Goal: Feedback & Contribution: Submit feedback/report problem

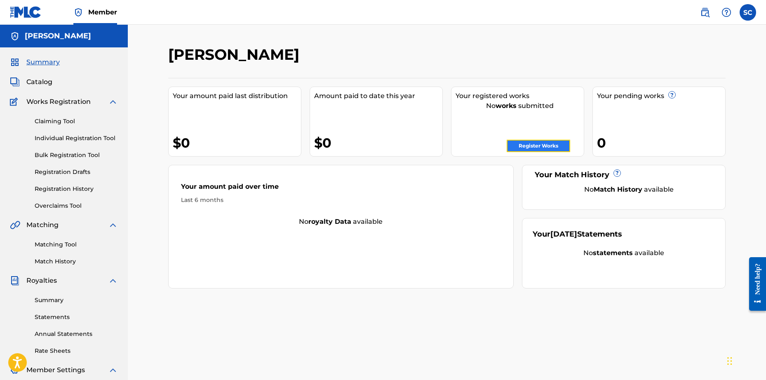
click at [527, 146] on link "Register Works" at bounding box center [538, 146] width 63 height 12
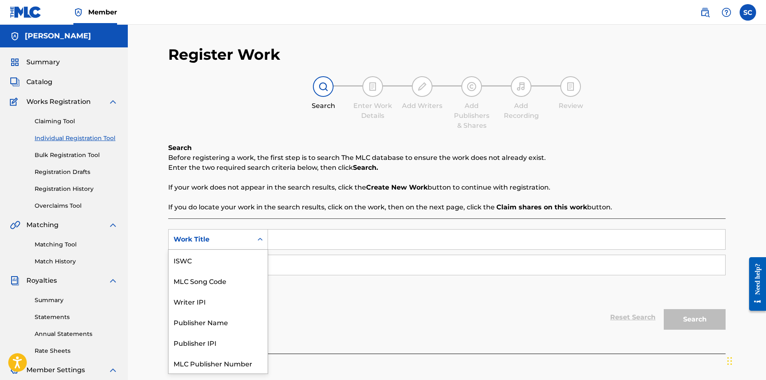
click at [258, 240] on icon "Search Form" at bounding box center [260, 239] width 8 height 8
click at [258, 241] on icon "Search Form" at bounding box center [260, 239] width 8 height 8
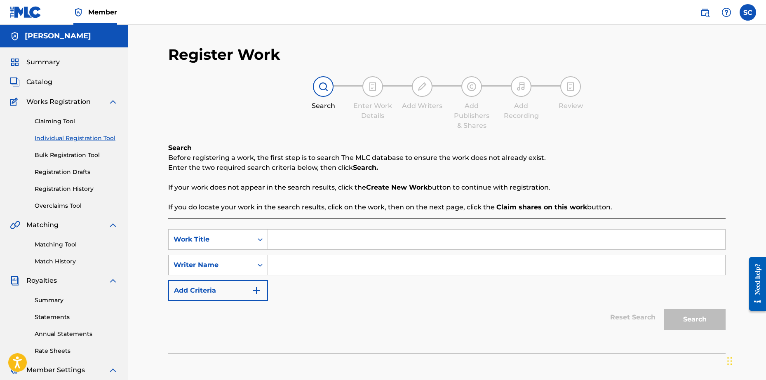
click at [259, 263] on icon "Search Form" at bounding box center [260, 265] width 8 height 8
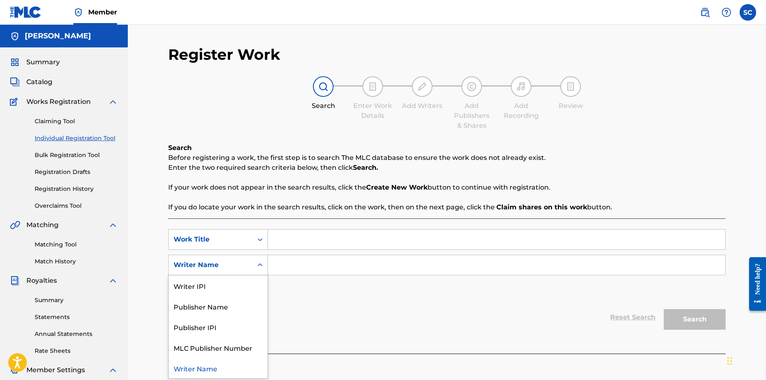
click at [202, 368] on div "Writer Name" at bounding box center [218, 368] width 99 height 21
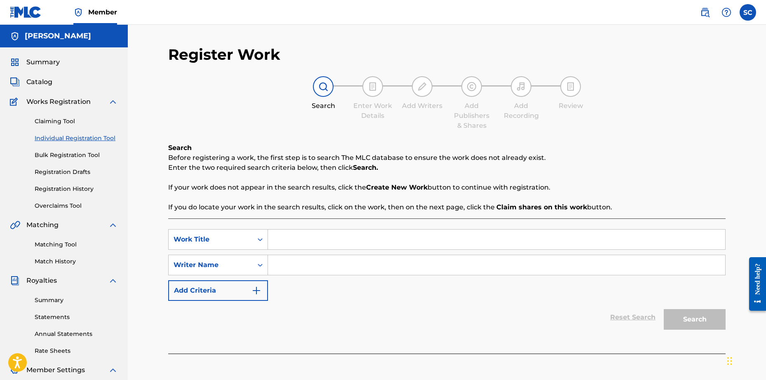
click at [297, 269] on input "Search Form" at bounding box center [496, 265] width 457 height 20
type input "[PERSON_NAME]"
click at [252, 291] on img "Search Form" at bounding box center [256, 291] width 10 height 10
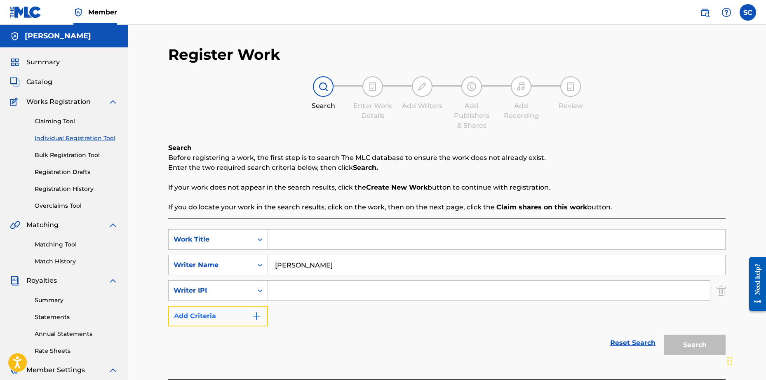
click at [258, 317] on img "Search Form" at bounding box center [256, 316] width 10 height 10
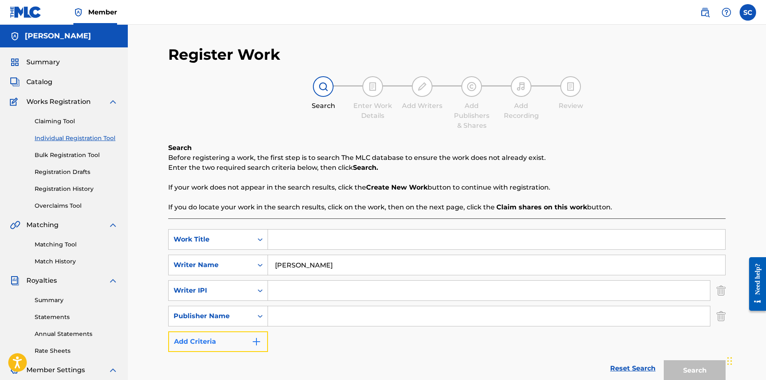
click at [259, 341] on img "Search Form" at bounding box center [256, 342] width 10 height 10
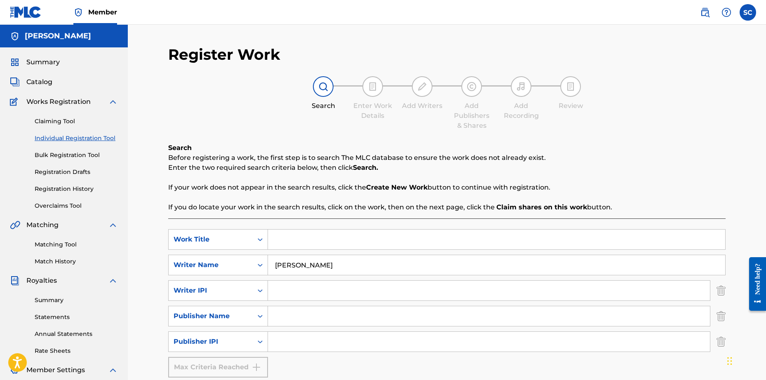
click at [256, 370] on div "Max Criteria Reached" at bounding box center [218, 367] width 100 height 21
click at [260, 343] on icon "Search Form" at bounding box center [260, 342] width 8 height 8
click at [148, 314] on div "Register Work Search Enter Work Details Add Writers Add Publishers & Shares Add…" at bounding box center [447, 248] width 638 height 447
click at [720, 292] on img "Search Form" at bounding box center [720, 290] width 9 height 21
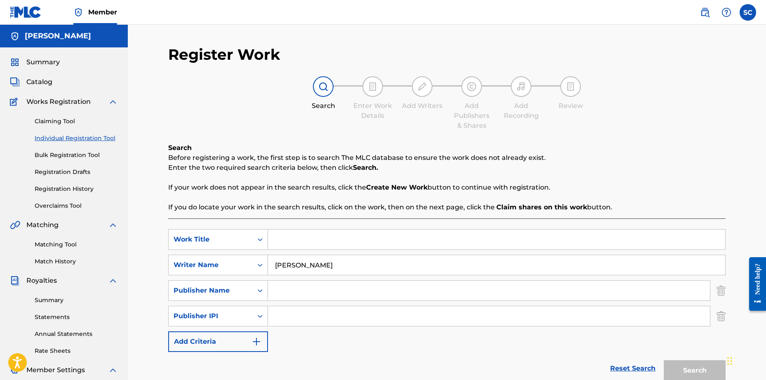
click at [723, 319] on img "Search Form" at bounding box center [720, 316] width 9 height 21
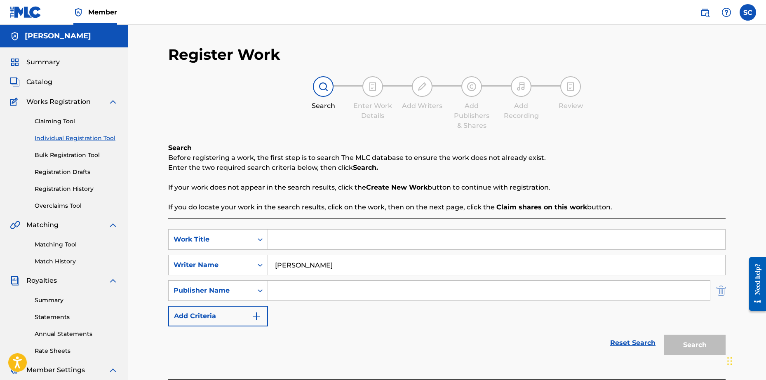
click at [722, 295] on img "Search Form" at bounding box center [720, 290] width 9 height 21
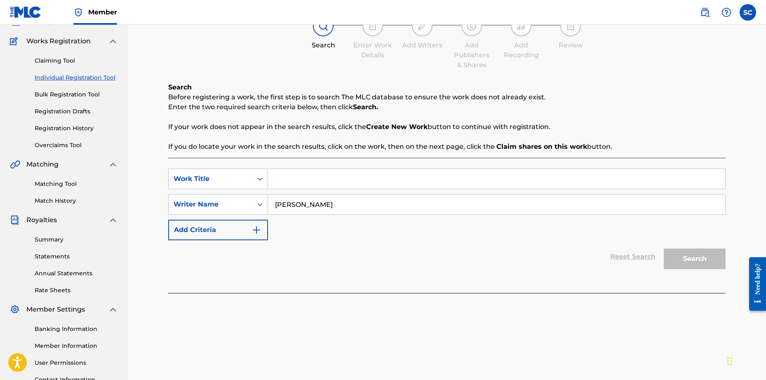
scroll to position [59, 0]
click at [690, 262] on div "Search" at bounding box center [693, 258] width 66 height 33
click at [274, 183] on input "Search Form" at bounding box center [496, 180] width 457 height 20
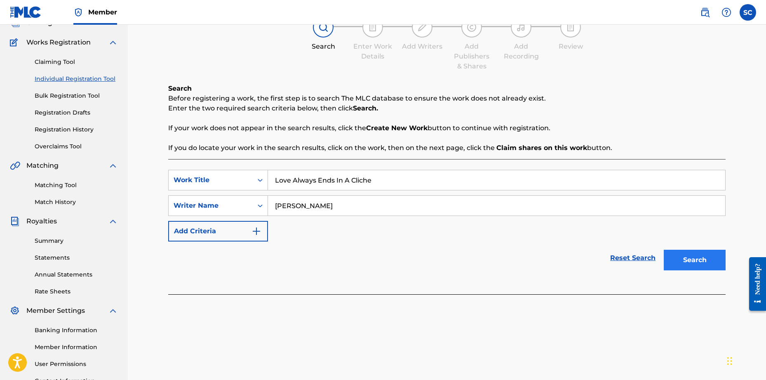
type input "Love Always Ends In A Cliche"
click at [700, 257] on button "Search" at bounding box center [695, 260] width 62 height 21
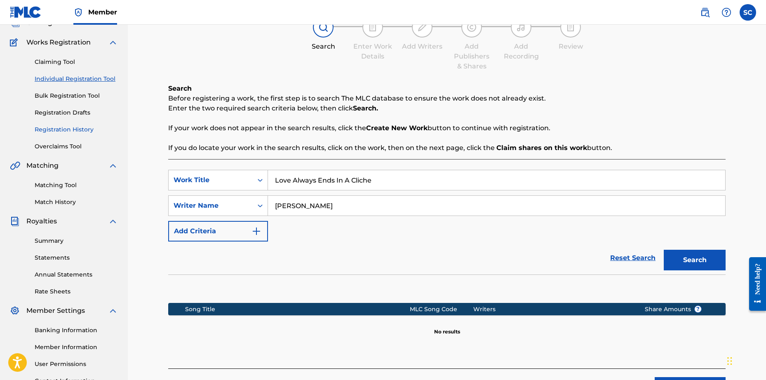
click at [52, 132] on link "Registration History" at bounding box center [76, 129] width 83 height 9
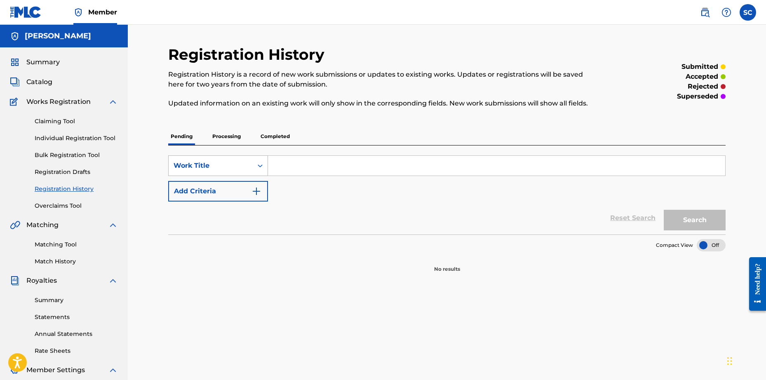
click at [188, 163] on div "Work Title" at bounding box center [211, 166] width 74 height 10
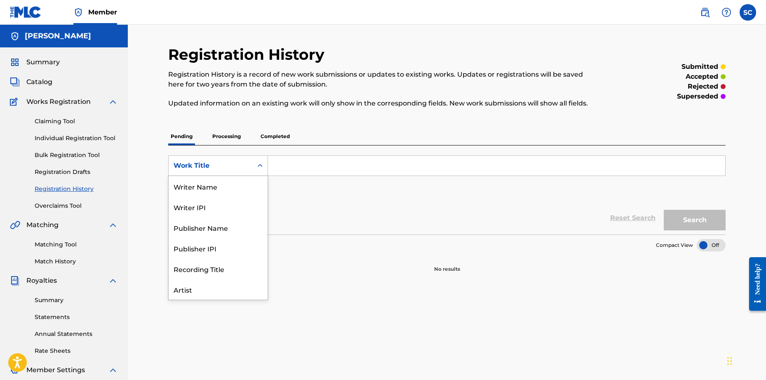
scroll to position [41, 0]
click at [182, 251] on div "Artist" at bounding box center [218, 248] width 99 height 21
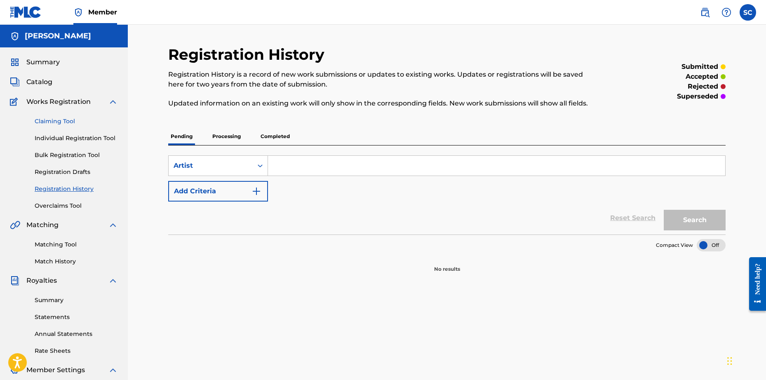
click at [52, 118] on link "Claiming Tool" at bounding box center [76, 121] width 83 height 9
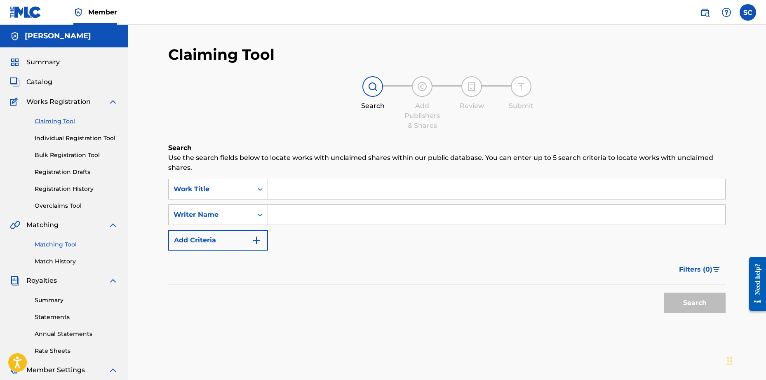
click at [52, 242] on link "Matching Tool" at bounding box center [76, 244] width 83 height 9
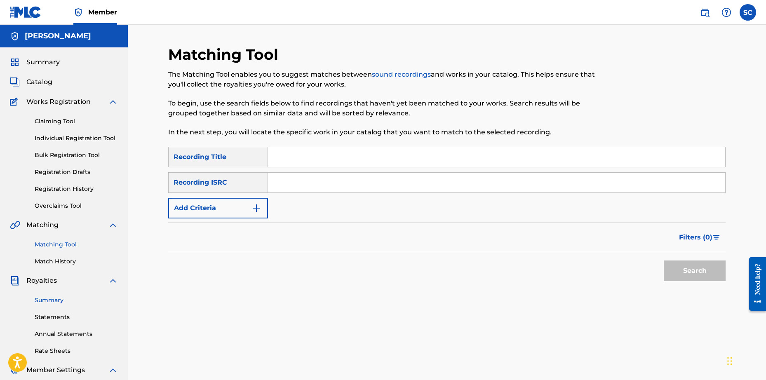
click at [53, 300] on link "Summary" at bounding box center [76, 300] width 83 height 9
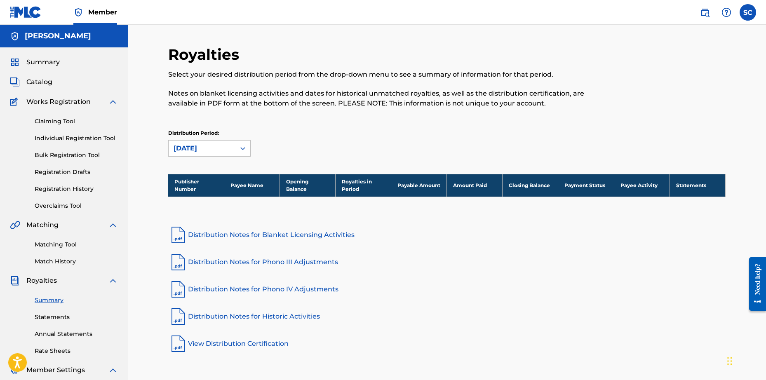
click at [226, 342] on link "View Distribution Certification" at bounding box center [446, 344] width 557 height 20
click at [249, 235] on link "Distribution Notes for Blanket Licensing Activities" at bounding box center [446, 235] width 557 height 20
click at [111, 369] on img at bounding box center [113, 370] width 10 height 10
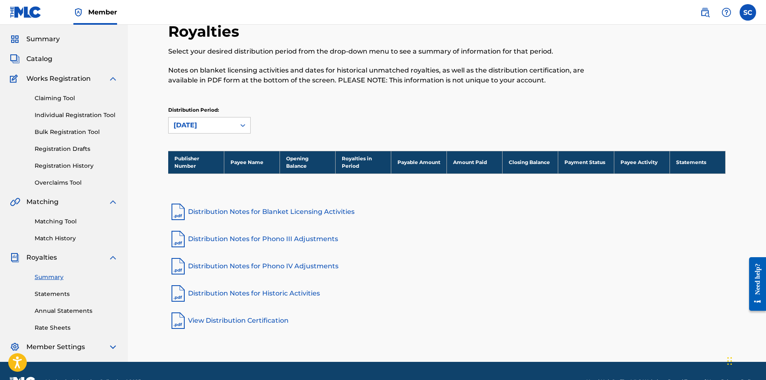
scroll to position [45, 0]
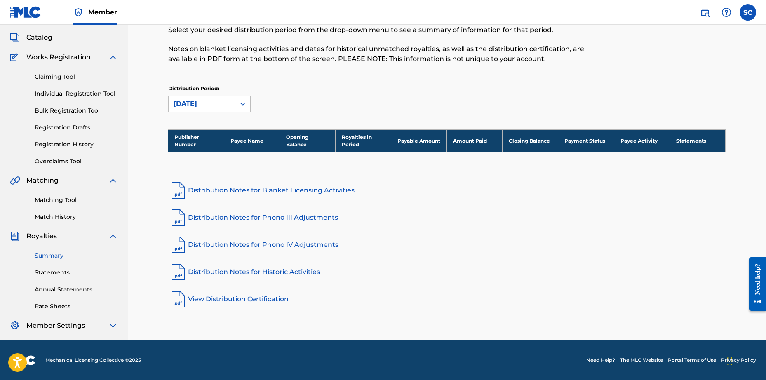
click at [14, 324] on img at bounding box center [15, 326] width 10 height 10
click at [62, 327] on span "Member Settings" at bounding box center [55, 326] width 59 height 10
click at [113, 325] on img at bounding box center [113, 326] width 10 height 10
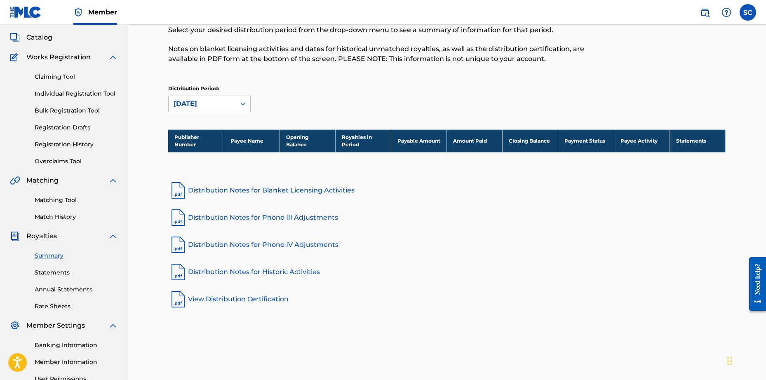
click at [111, 326] on img at bounding box center [113, 326] width 10 height 10
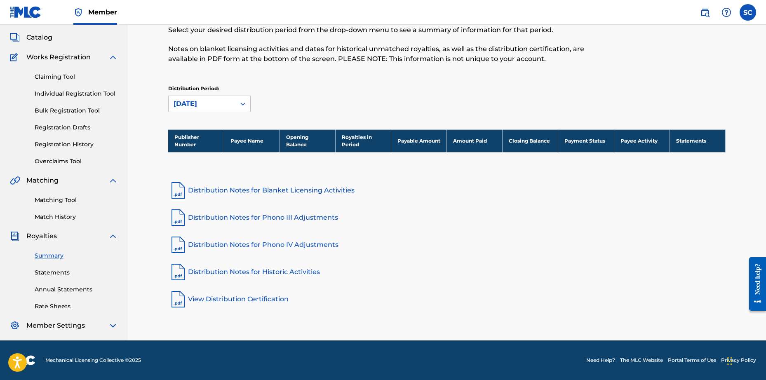
click at [108, 324] on img at bounding box center [113, 326] width 10 height 10
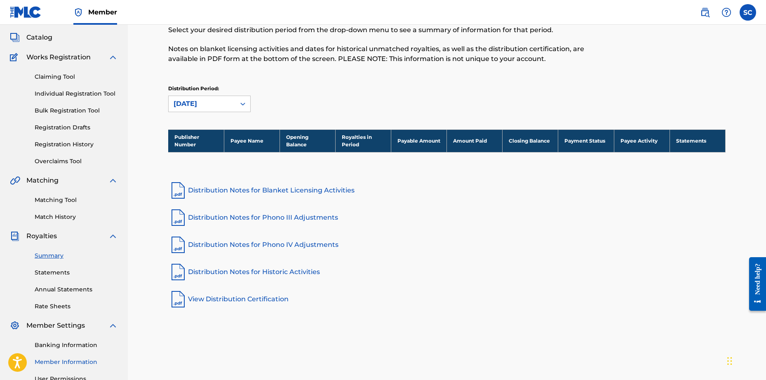
click at [67, 363] on link "Member Information" at bounding box center [76, 362] width 83 height 9
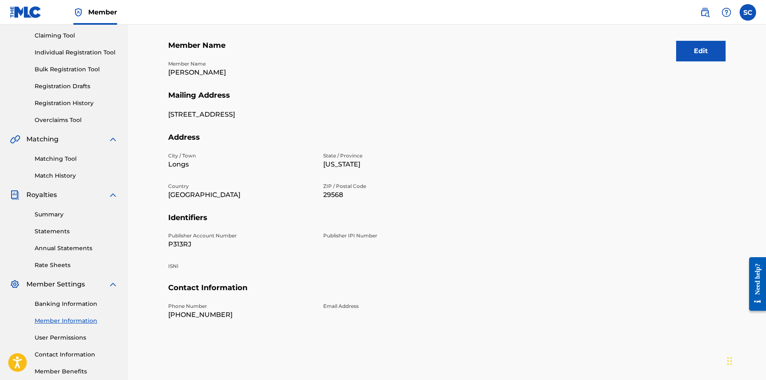
scroll to position [131, 0]
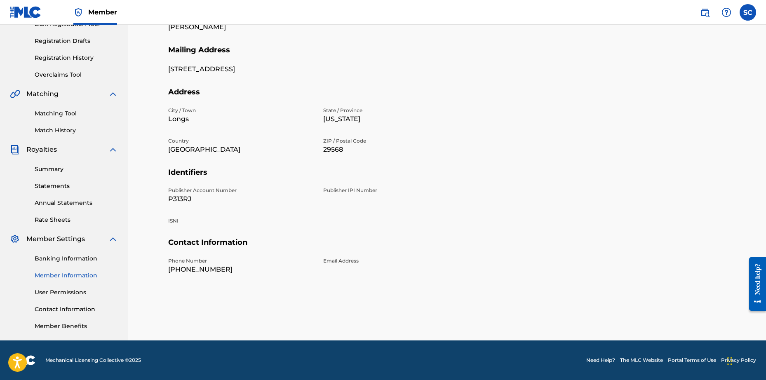
click at [329, 269] on div "Email Address" at bounding box center [395, 265] width 145 height 17
drag, startPoint x: 339, startPoint y: 256, endPoint x: 342, endPoint y: 265, distance: 9.0
click at [339, 256] on h5 "Contact Information" at bounding box center [446, 247] width 557 height 19
click at [356, 265] on div "Email Address" at bounding box center [395, 265] width 145 height 17
click at [358, 267] on div "Email Address" at bounding box center [395, 265] width 145 height 17
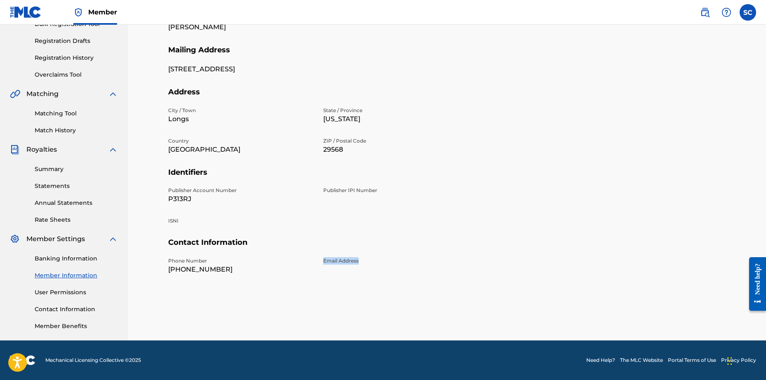
drag, startPoint x: 323, startPoint y: 261, endPoint x: 406, endPoint y: 267, distance: 83.0
click at [406, 268] on div "Email Address" at bounding box center [395, 265] width 145 height 17
click at [494, 317] on div "Mailing and Contact Information entered on the Mailing and Contact tab is used …" at bounding box center [446, 127] width 557 height 426
click at [750, 9] on label at bounding box center [748, 12] width 16 height 16
click at [748, 12] on input "SC [PERSON_NAME] [EMAIL_ADDRESS][DOMAIN_NAME] Profile Log out" at bounding box center [748, 12] width 0 height 0
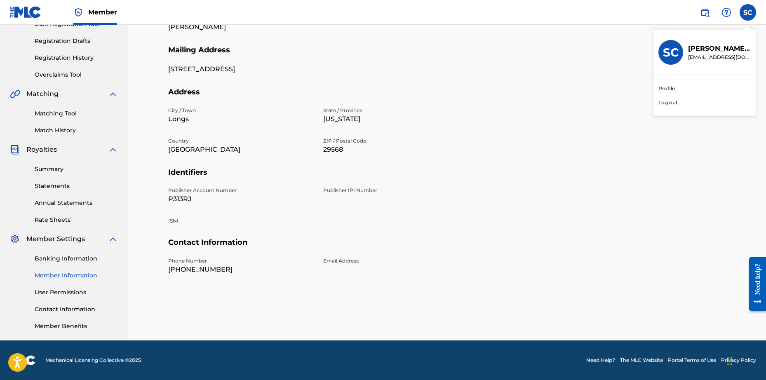
click at [666, 89] on link "Profile" at bounding box center [666, 88] width 16 height 7
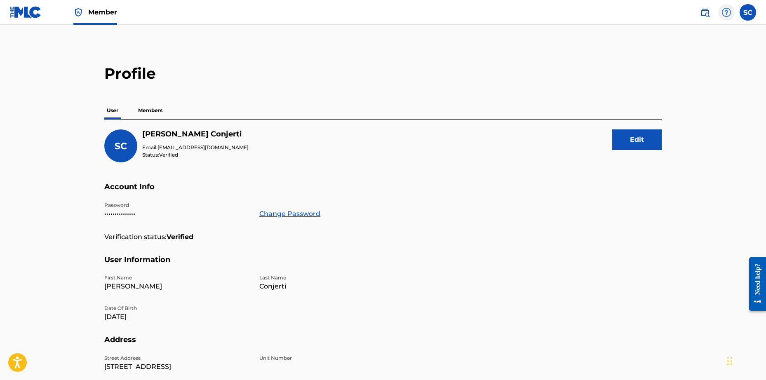
click at [724, 14] on img at bounding box center [726, 12] width 10 height 10
click at [719, 35] on link "Contact us" at bounding box center [726, 35] width 70 height 20
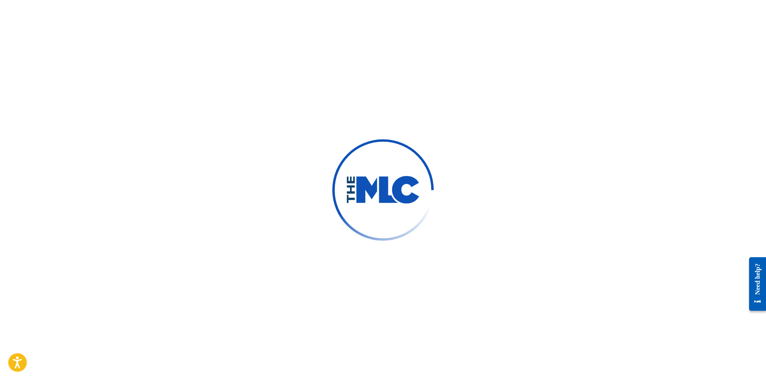
type input "[PERSON_NAME]"
type input "Conjerti"
type input "[EMAIL_ADDRESS][DOMAIN_NAME]"
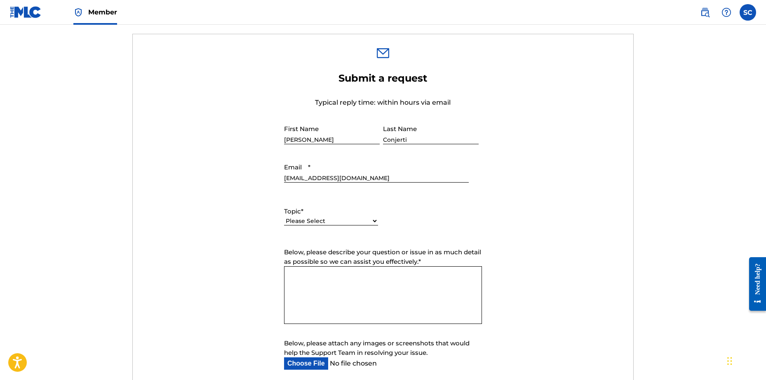
scroll to position [264, 0]
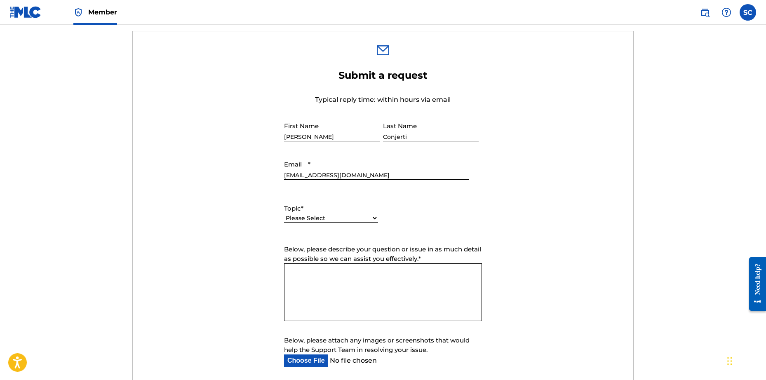
click at [373, 216] on select "Please Select I need help with my account I need help with managing my catalog …" at bounding box center [331, 218] width 94 height 9
select select "I need help with managing my catalog"
click at [284, 214] on select "Please Select I need help with my account I need help with managing my catalog …" at bounding box center [331, 218] width 94 height 9
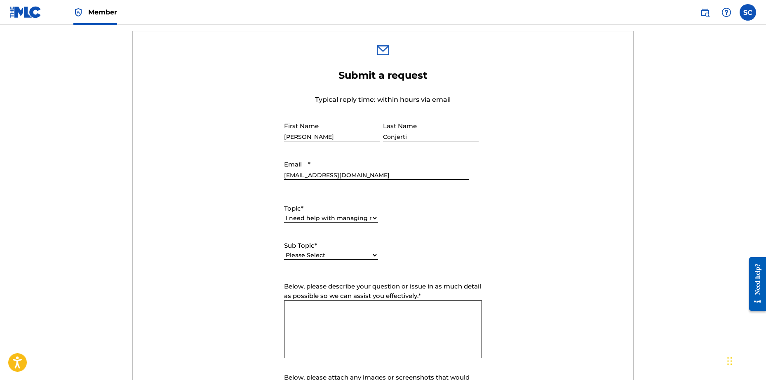
click at [289, 314] on textarea "Below, please describe your question or issue in as much detail as possible so …" at bounding box center [383, 330] width 198 height 58
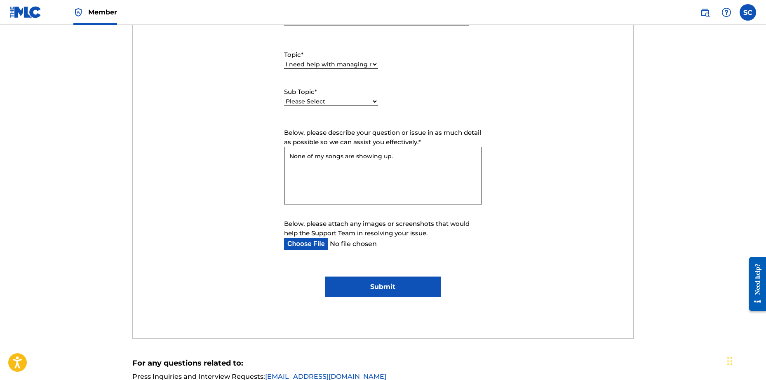
scroll to position [428, 0]
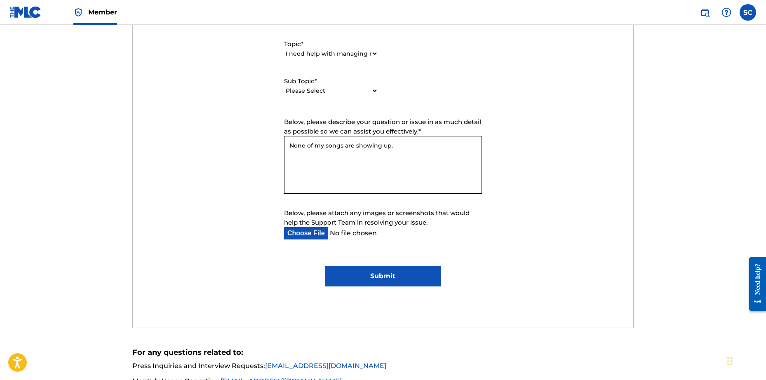
type textarea "None of my songs are showing up."
click at [383, 272] on input "Submit" at bounding box center [382, 276] width 115 height 21
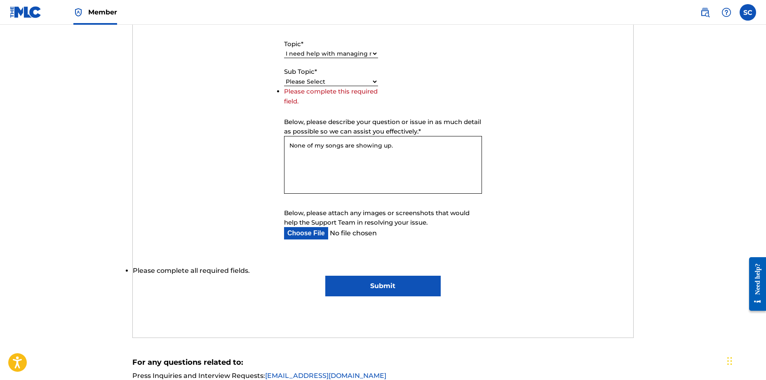
click at [374, 81] on select "Please Select I need help with CWR I need help registering my work(s) in The ML…" at bounding box center [331, 81] width 94 height 9
select select "I need help registering my work(s) in The MLC Portal"
click at [284, 77] on select "Please Select I need help with CWR I need help registering my work(s) in The ML…" at bounding box center [331, 81] width 94 height 9
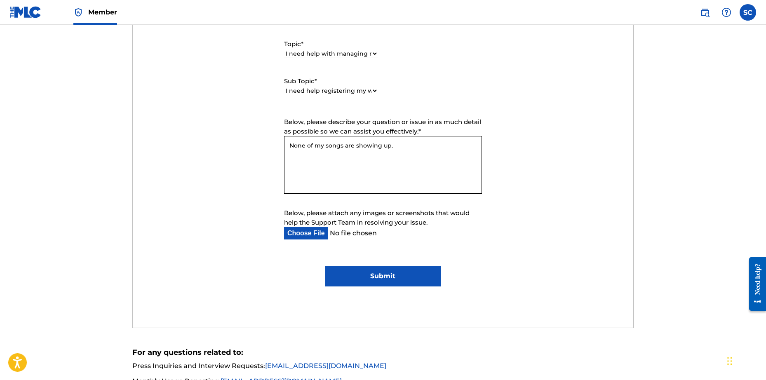
click at [378, 273] on input "Submit" at bounding box center [382, 276] width 115 height 21
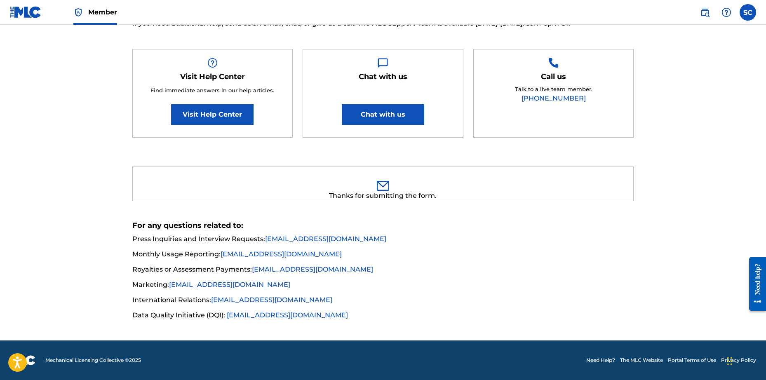
scroll to position [0, 0]
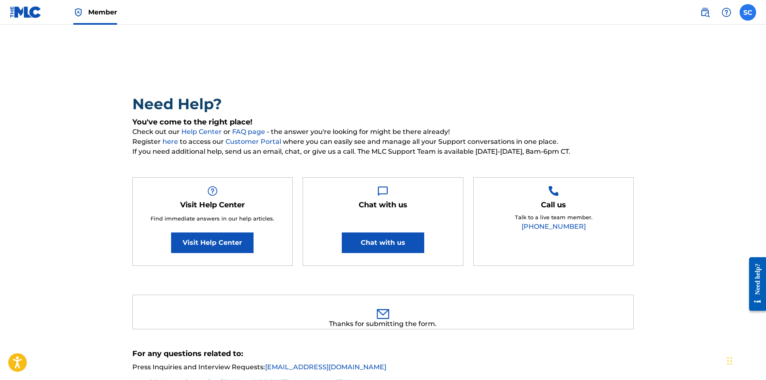
click at [747, 14] on label at bounding box center [748, 12] width 16 height 16
click at [748, 12] on input "SC [PERSON_NAME] [EMAIL_ADDRESS][DOMAIN_NAME] Profile Log out" at bounding box center [748, 12] width 0 height 0
click at [686, 174] on main "Need Help? You've come to the right place! Check out our Help Center or FAQ pag…" at bounding box center [383, 247] width 766 height 444
click at [744, 18] on label at bounding box center [748, 12] width 16 height 16
click at [748, 12] on input "SC [PERSON_NAME] [EMAIL_ADDRESS][DOMAIN_NAME] Profile Log out" at bounding box center [748, 12] width 0 height 0
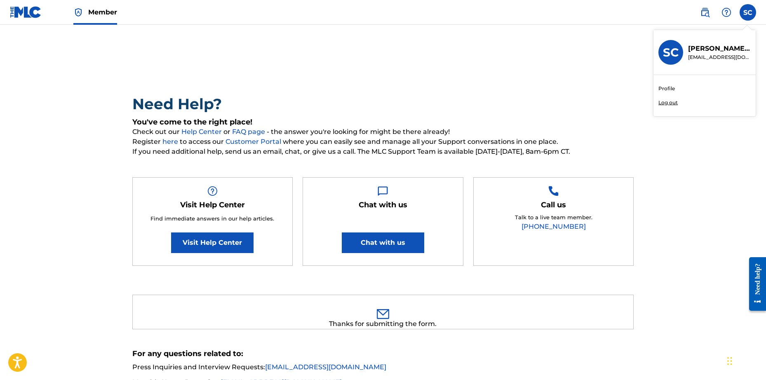
click at [668, 101] on p "Log out" at bounding box center [667, 102] width 19 height 7
click at [748, 12] on input "SC [PERSON_NAME] [EMAIL_ADDRESS][DOMAIN_NAME] Profile Log out" at bounding box center [748, 12] width 0 height 0
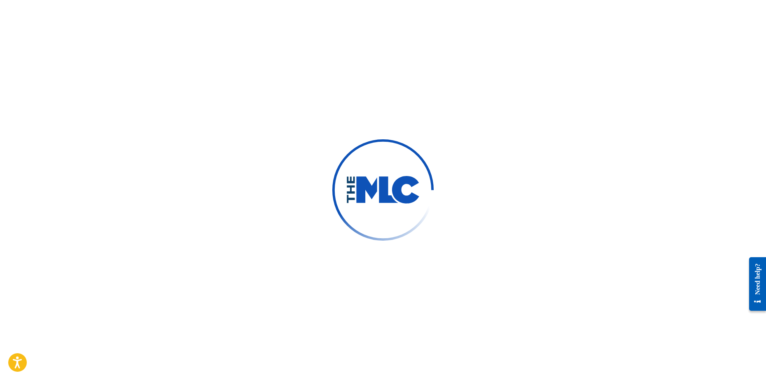
type input "[EMAIL_ADDRESS][DOMAIN_NAME]"
click at [20, 360] on icon "Open accessiBe: accessibility options, statement and help" at bounding box center [17, 364] width 10 height 11
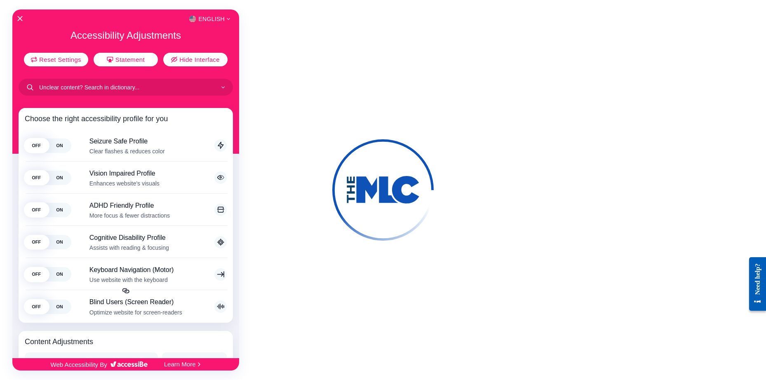
click at [559, 91] on div at bounding box center [383, 190] width 766 height 380
